Goal: Task Accomplishment & Management: Use online tool/utility

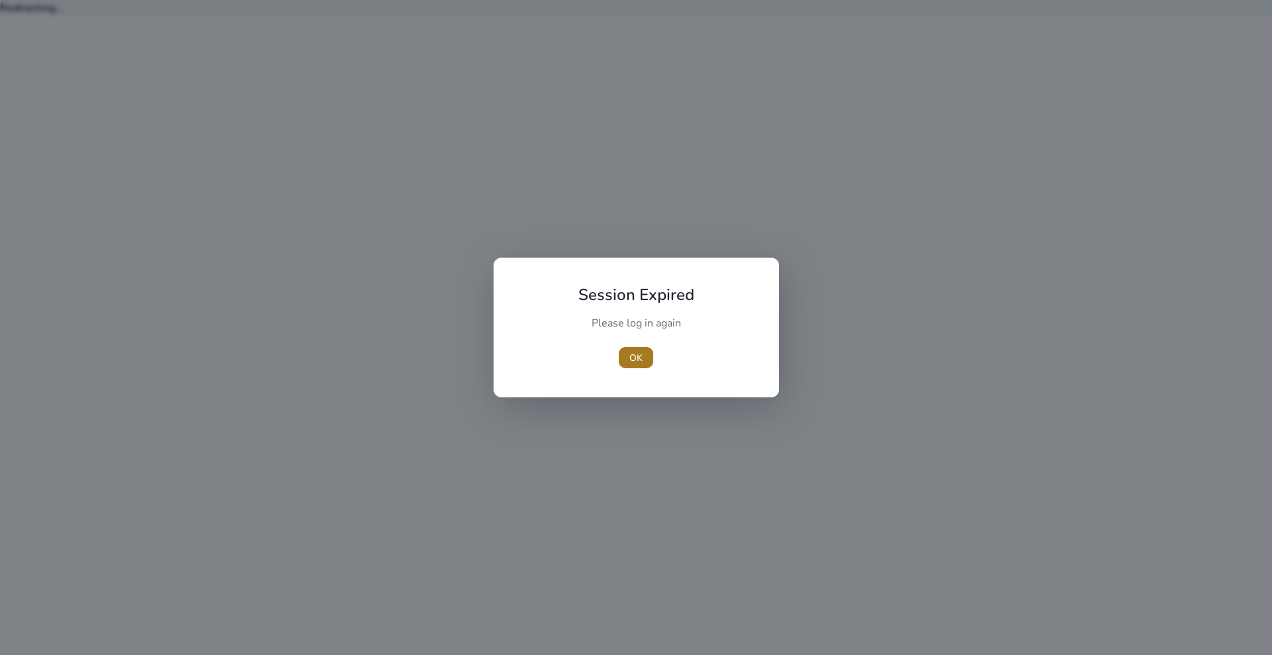
click at [648, 358] on span "button" at bounding box center [636, 358] width 34 height 32
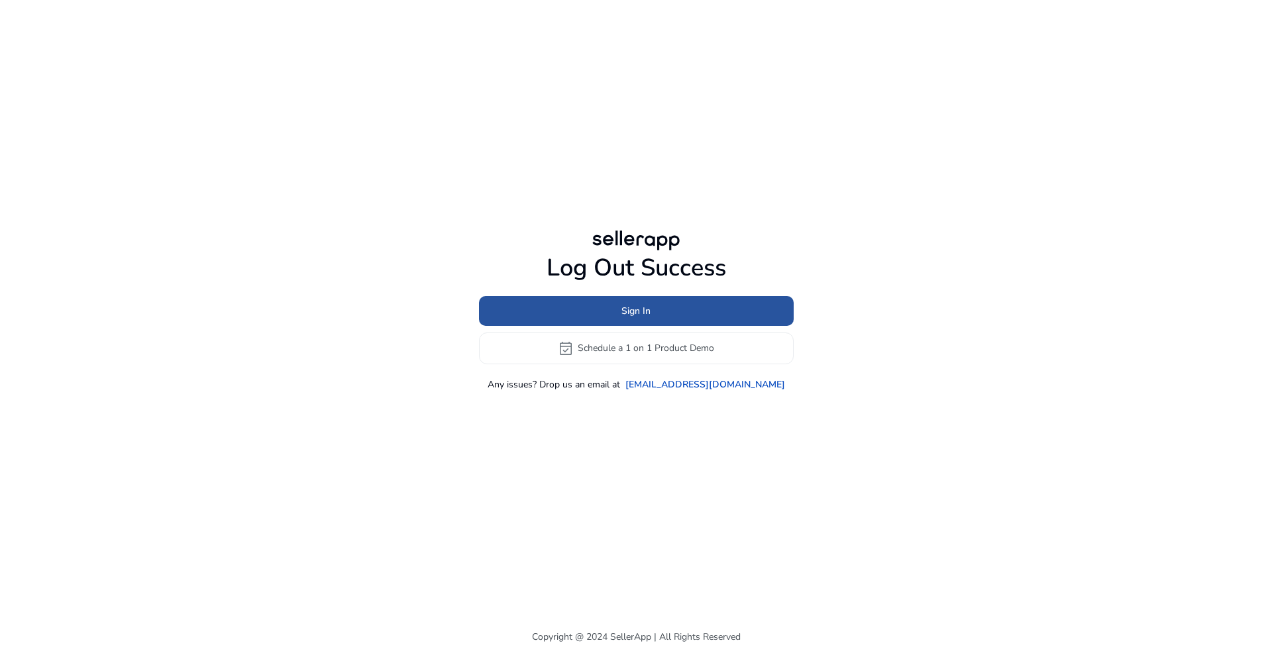
click at [641, 308] on span "Sign In" at bounding box center [635, 311] width 29 height 14
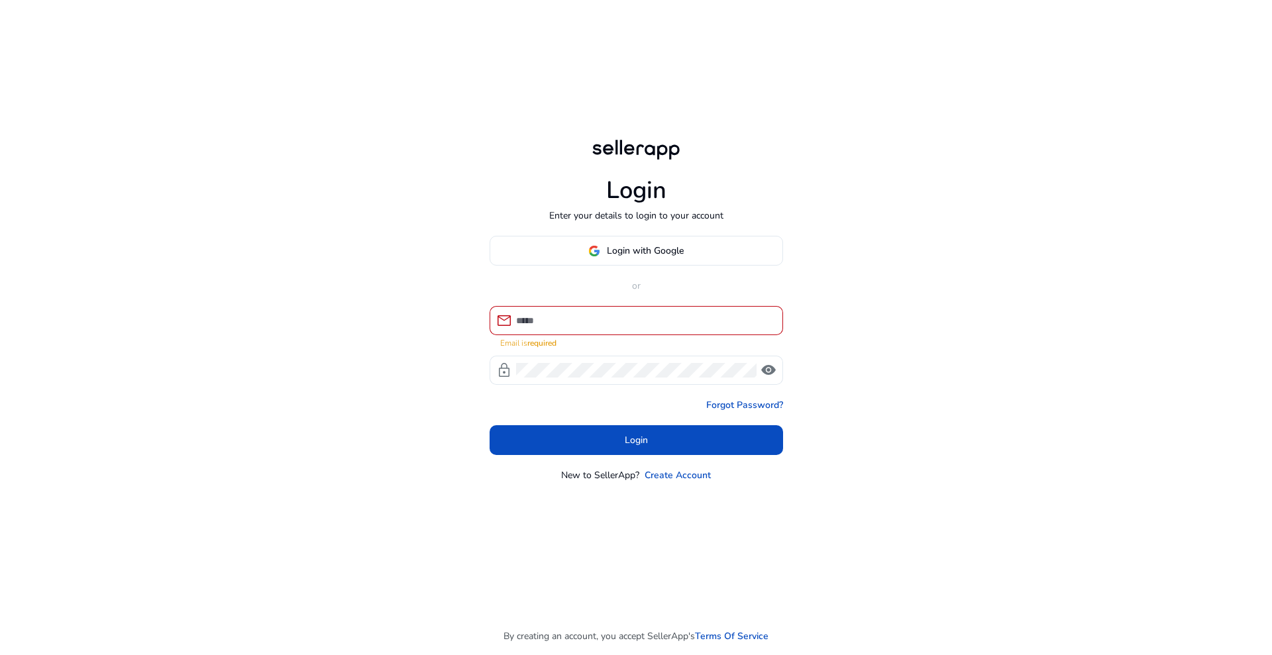
type input "**********"
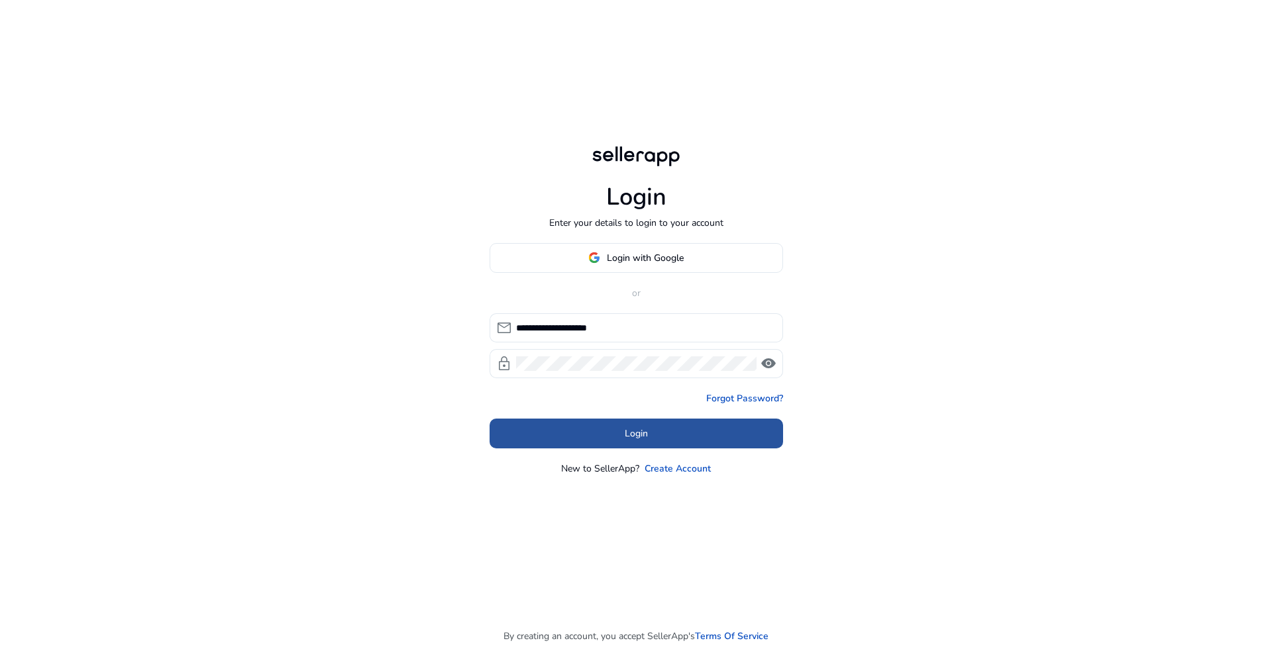
click at [631, 427] on span "Login" at bounding box center [636, 434] width 23 height 14
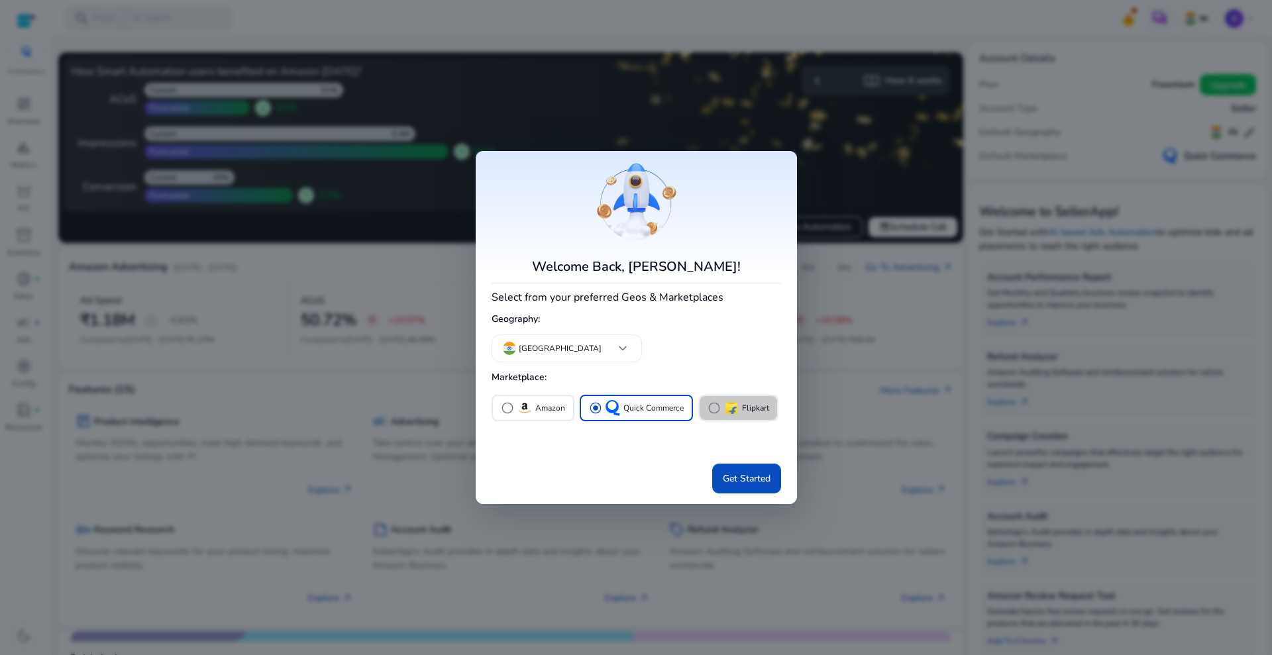
click at [734, 409] on img "button" at bounding box center [731, 408] width 16 height 16
click at [621, 405] on div "radio_button_unchecked Quick Commerce" at bounding box center [636, 408] width 95 height 16
click at [741, 470] on span at bounding box center [746, 479] width 69 height 32
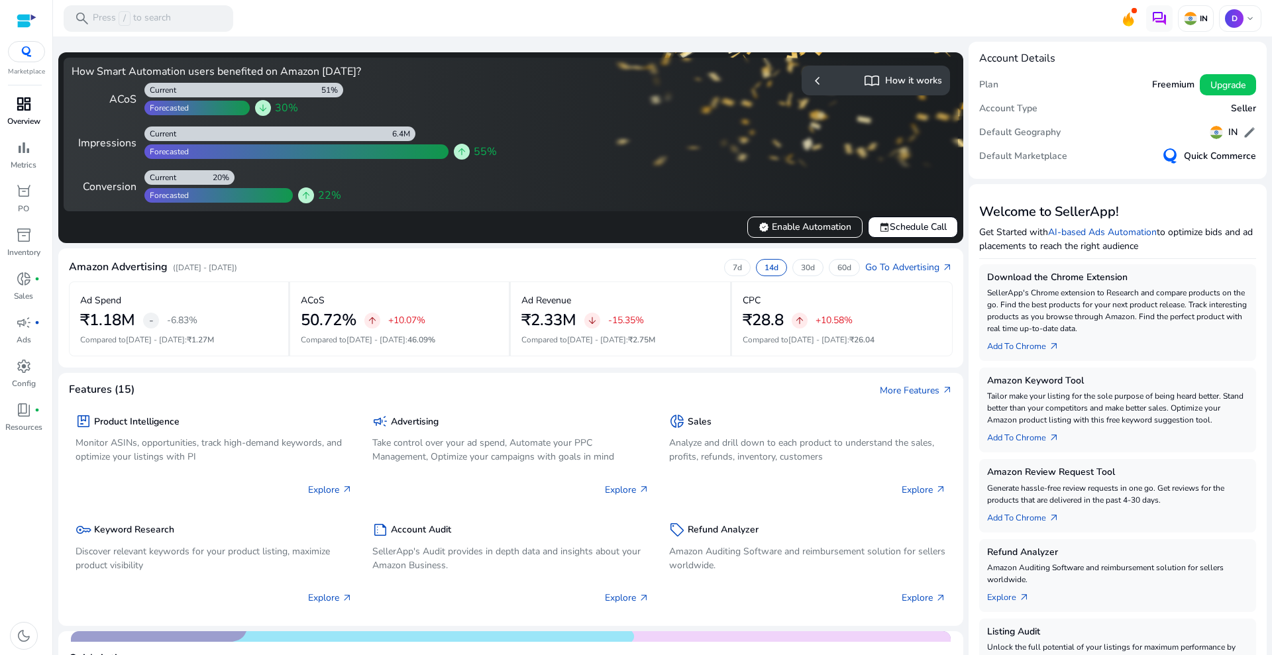
click at [31, 117] on p "Overview" at bounding box center [23, 121] width 33 height 12
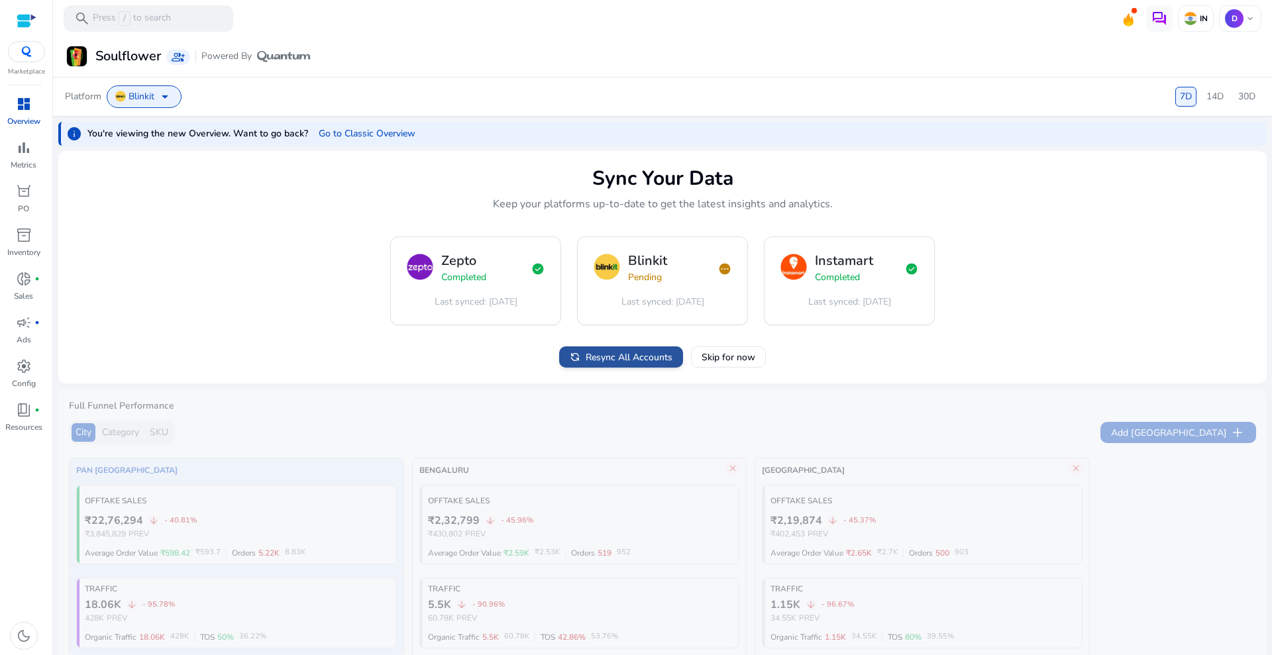
click at [621, 354] on span "Resync All Accounts" at bounding box center [629, 357] width 87 height 14
